Goal: Check status: Check status

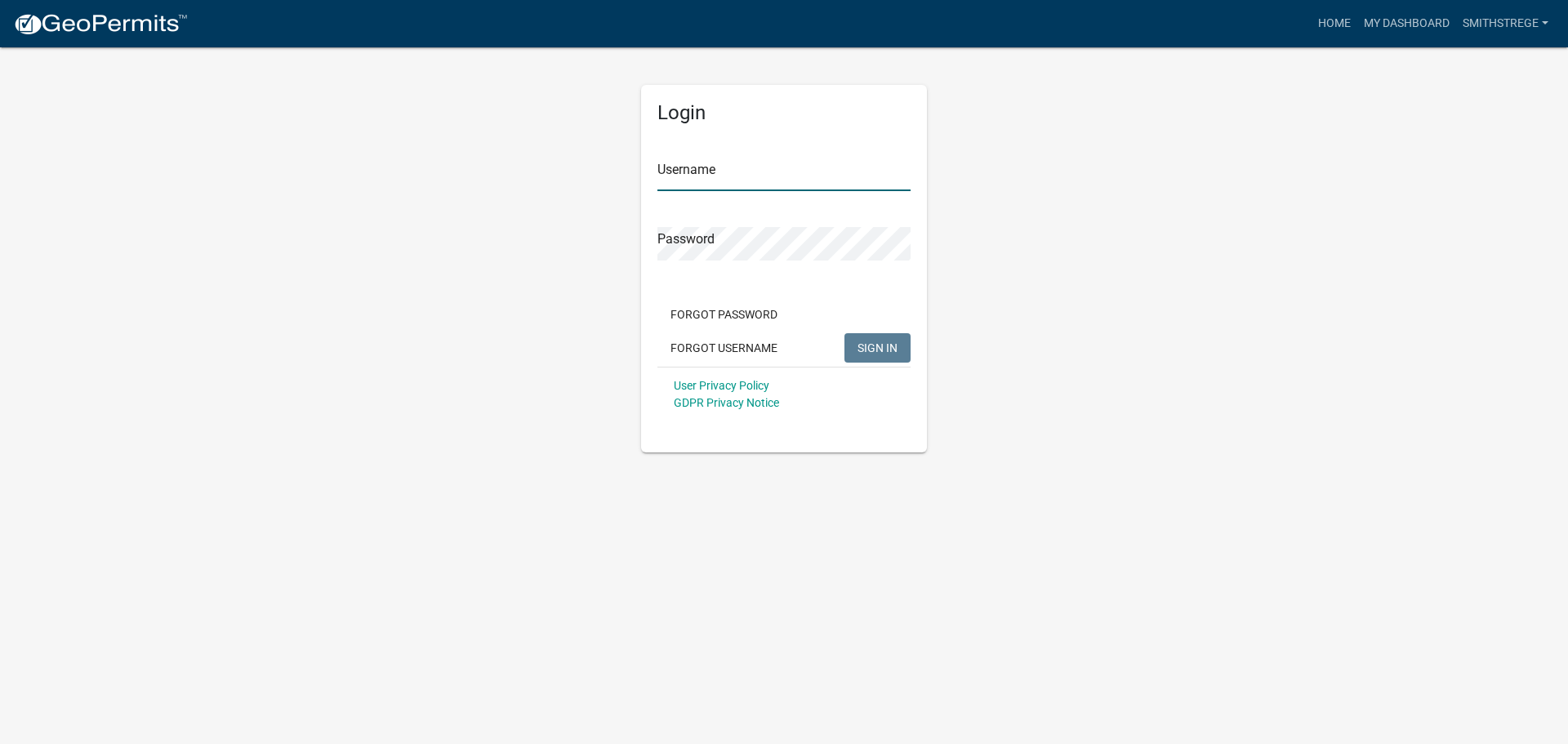
type input "Smithstrege"
click at [884, 348] on span "SIGN IN" at bounding box center [877, 347] width 40 height 13
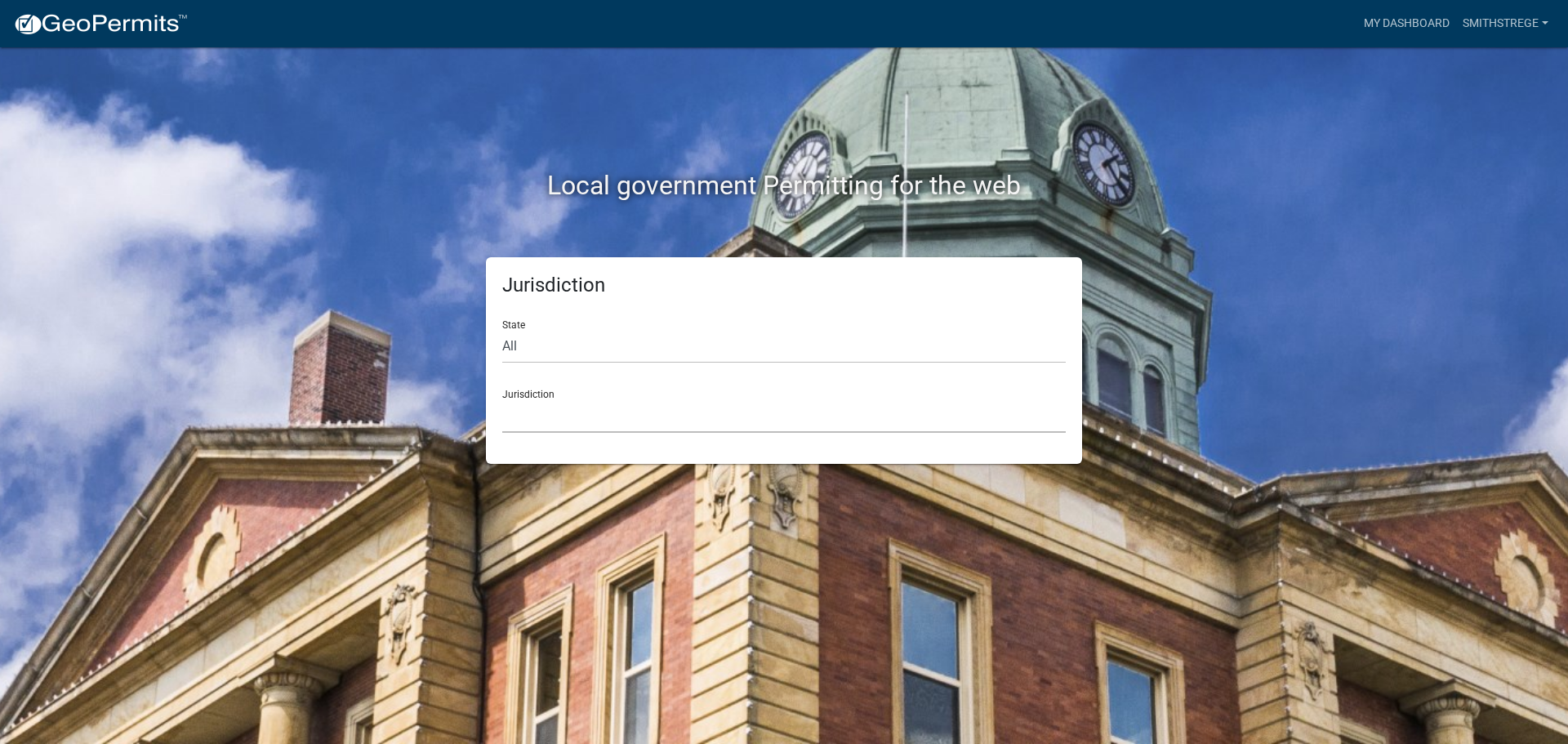
click at [560, 413] on select "[GEOGRAPHIC_DATA], [US_STATE] [GEOGRAPHIC_DATA], [US_STATE][PERSON_NAME][GEOGRA…" at bounding box center [784, 416] width 563 height 33
drag, startPoint x: 355, startPoint y: 80, endPoint x: 470, endPoint y: 91, distance: 115.5
click at [355, 80] on div "Local government Permitting for the web" at bounding box center [784, 152] width 931 height 209
click at [656, 349] on select "All [US_STATE] [US_STATE] [US_STATE] [US_STATE] [US_STATE] [US_STATE] [US_STATE…" at bounding box center [784, 346] width 563 height 33
select select "[US_STATE]"
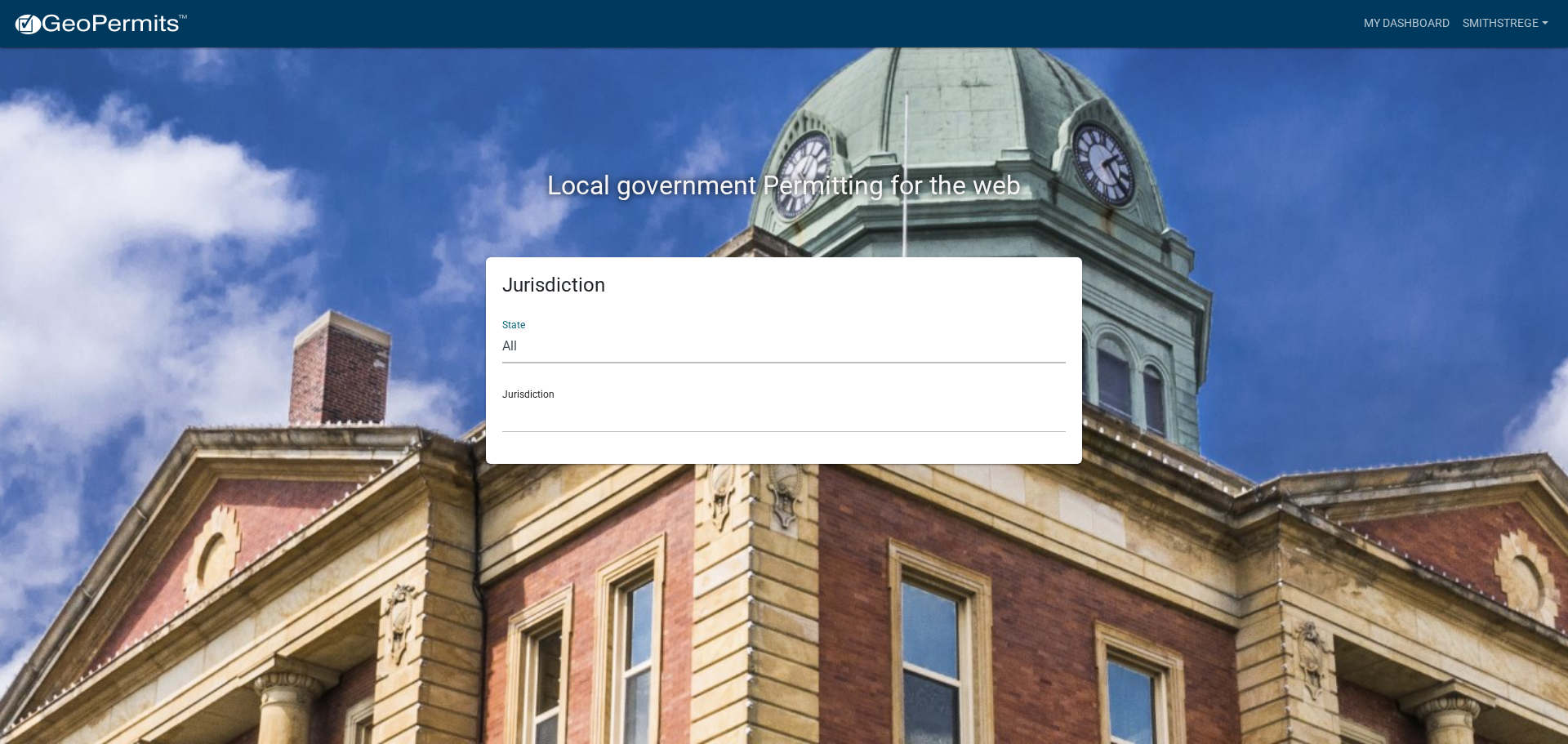
click at [502, 330] on select "All [US_STATE] [US_STATE] [US_STATE] [US_STATE] [US_STATE] [US_STATE] [US_STATE…" at bounding box center [784, 346] width 563 height 33
click at [590, 422] on select "[GEOGRAPHIC_DATA], [US_STATE] [GEOGRAPHIC_DATA], [US_STATE] [GEOGRAPHIC_DATA], …" at bounding box center [784, 416] width 563 height 33
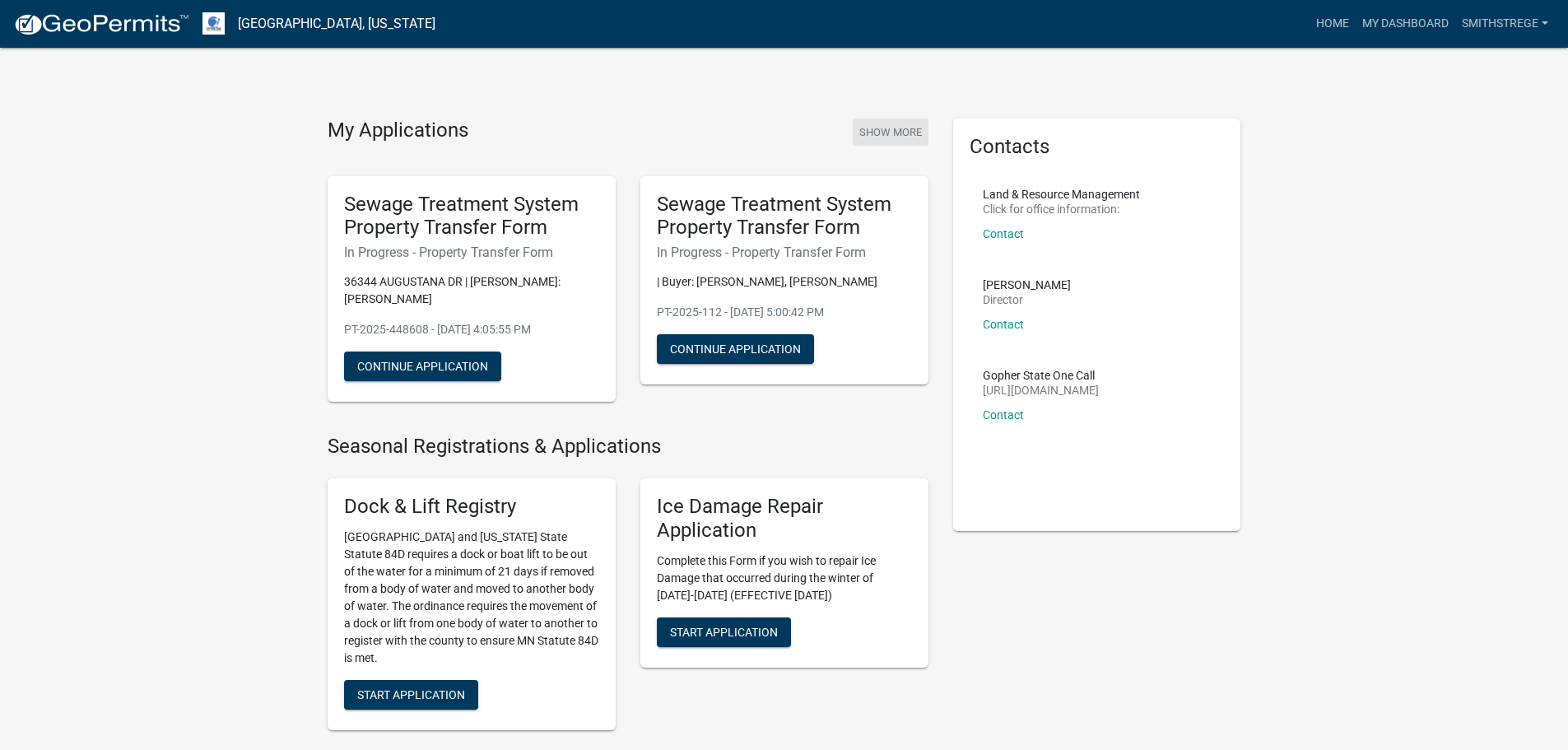
click at [899, 129] on button "Show More" at bounding box center [890, 132] width 76 height 27
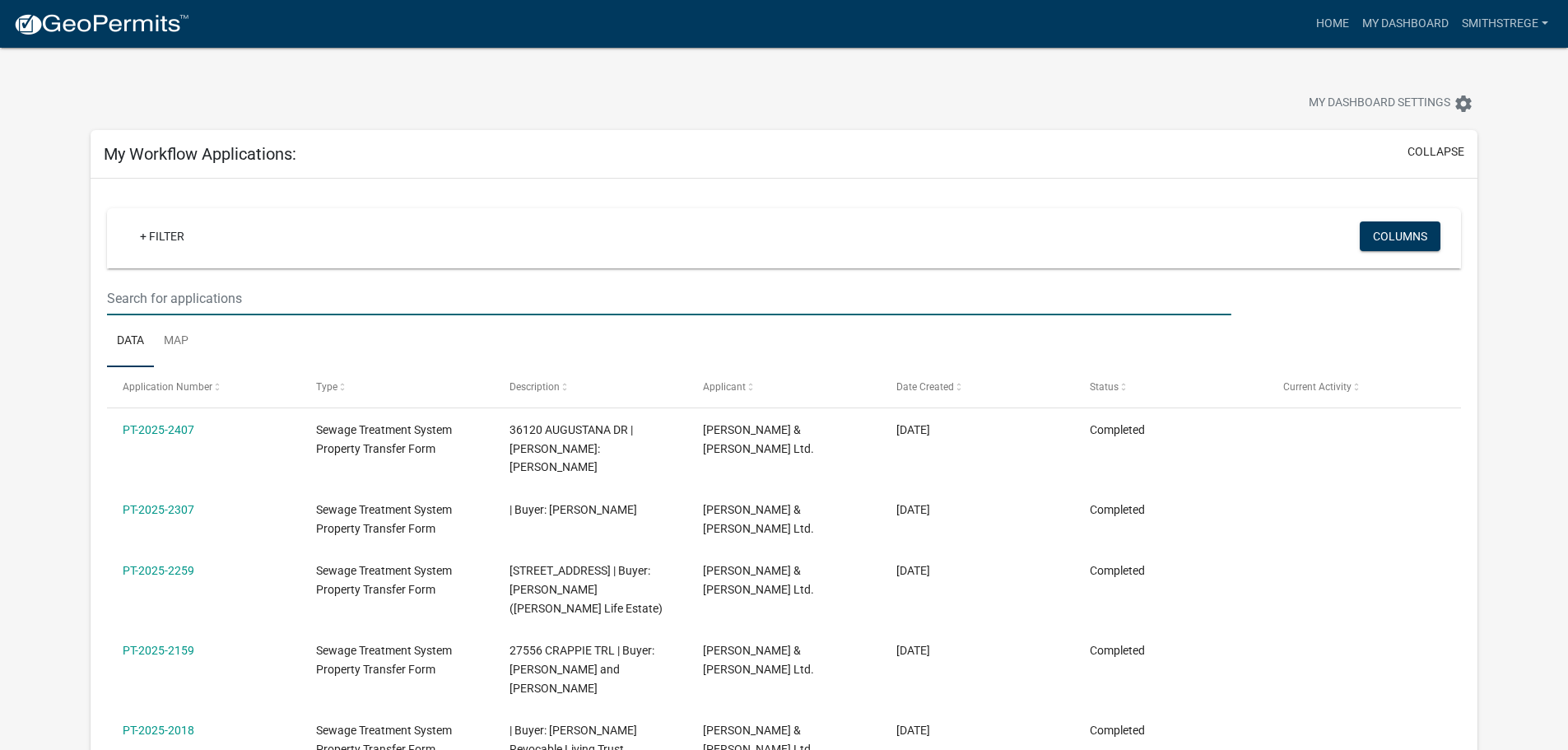
click at [197, 298] on input "text" at bounding box center [669, 298] width 1124 height 34
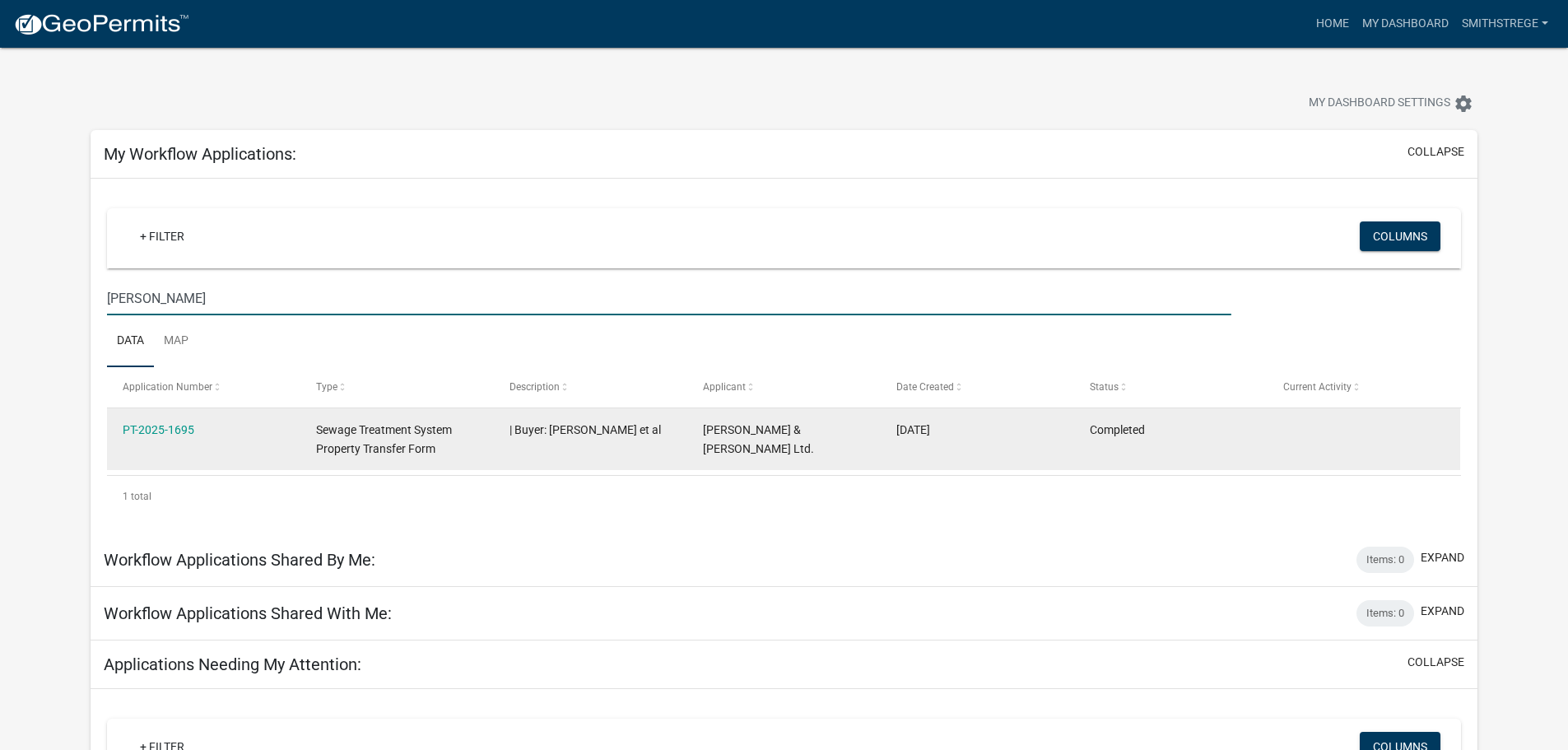
type input "[PERSON_NAME]"
click at [620, 436] on div "| Buyer: [PERSON_NAME] et al" at bounding box center [590, 431] width 161 height 19
